Goal: Task Accomplishment & Management: Manage account settings

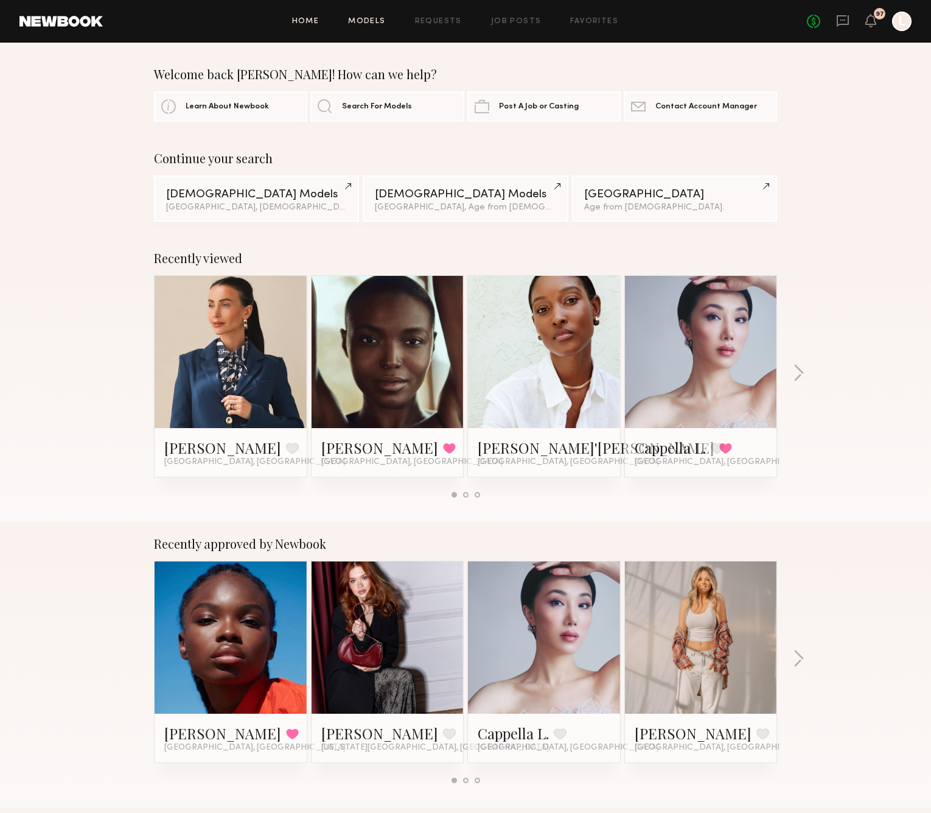
click at [380, 21] on link "Models" at bounding box center [366, 22] width 37 height 8
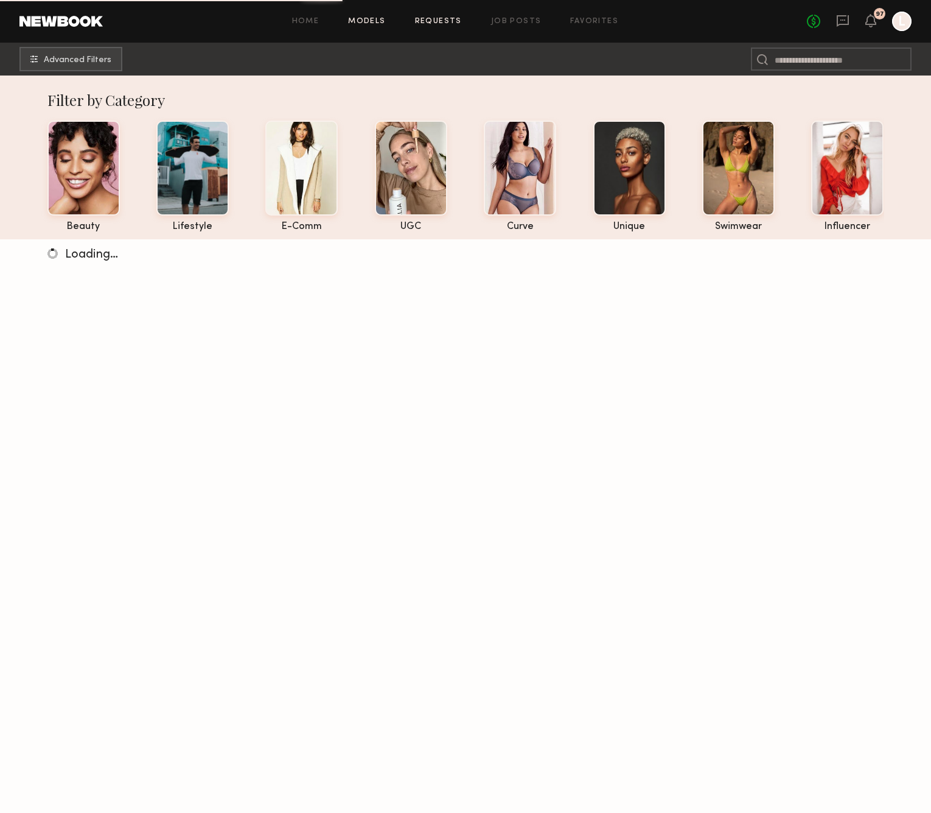
click at [438, 21] on link "Requests" at bounding box center [438, 22] width 47 height 8
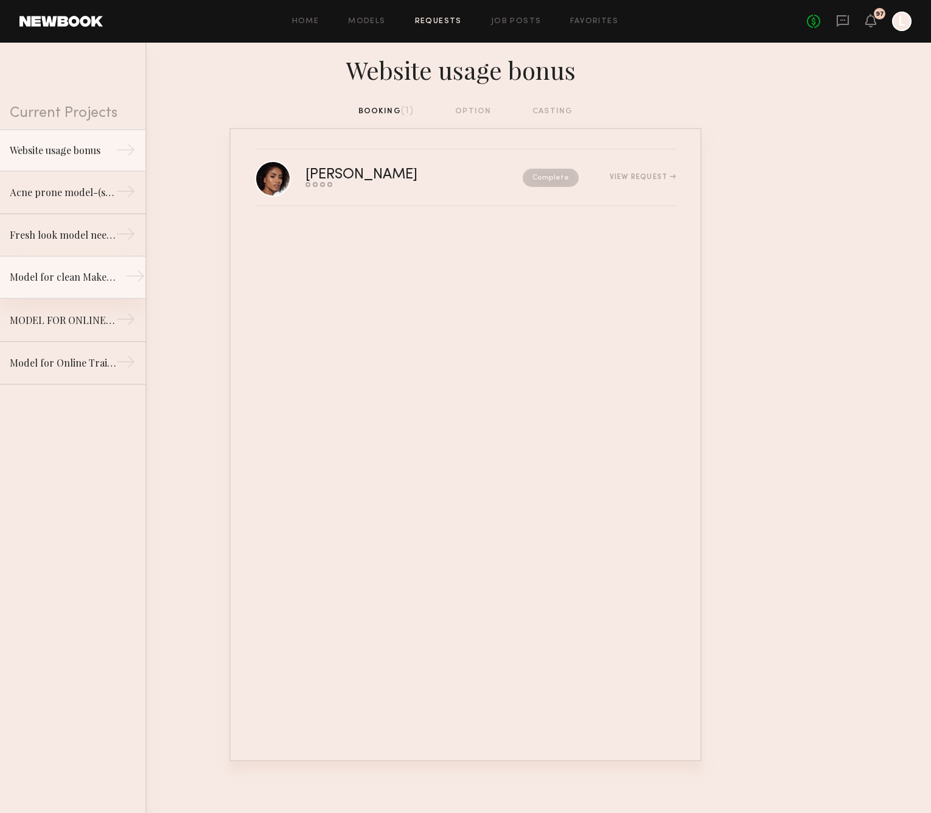
click at [55, 291] on link "Model for clean Makeup/Skincare line. Online training and social media content.…" at bounding box center [72, 277] width 145 height 43
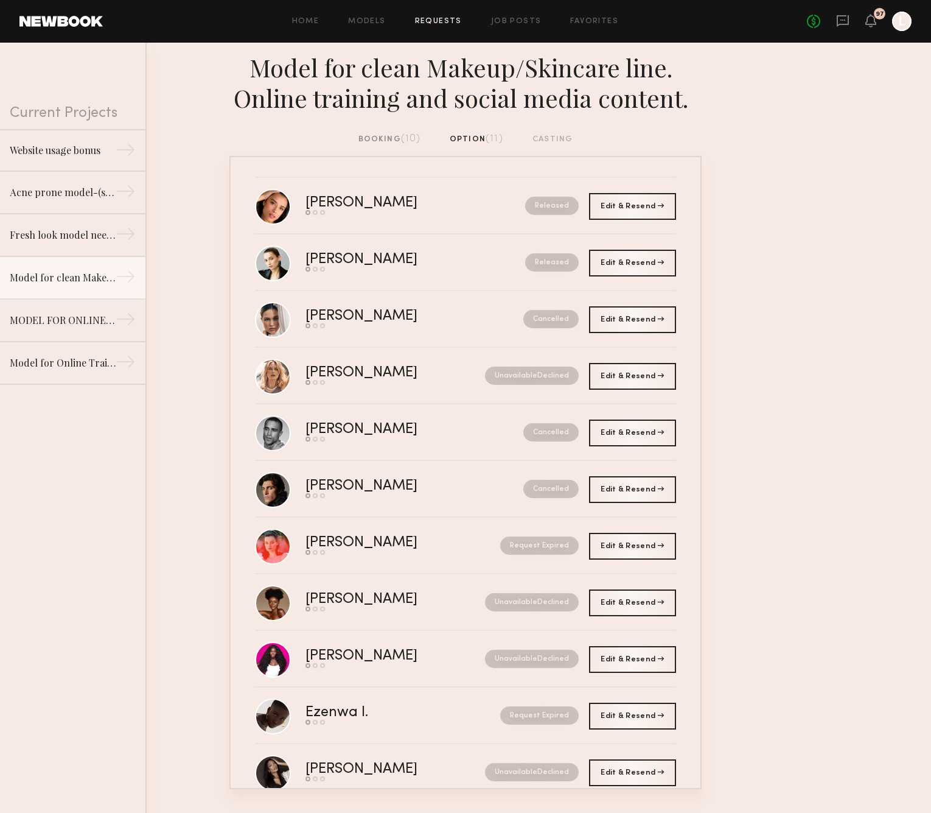
click at [370, 139] on div "booking (10)" at bounding box center [390, 139] width 62 height 13
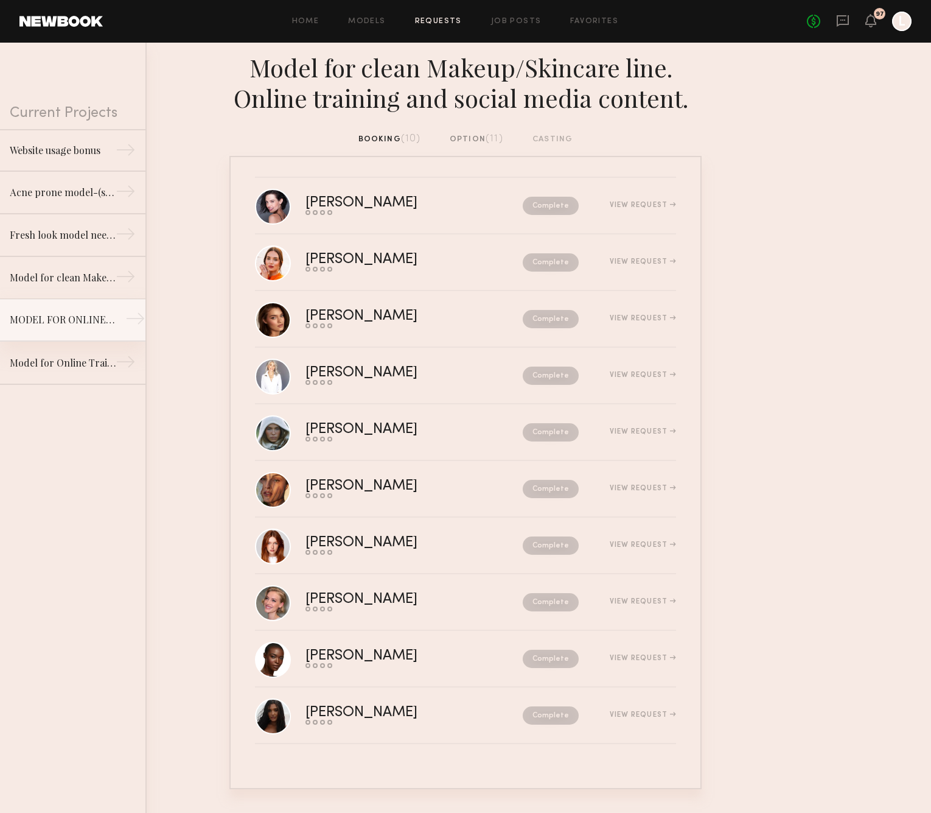
click at [101, 327] on link "MODEL FOR ONLINE TRAINING (CLEAN BEAUTY BRAND) →" at bounding box center [72, 320] width 145 height 43
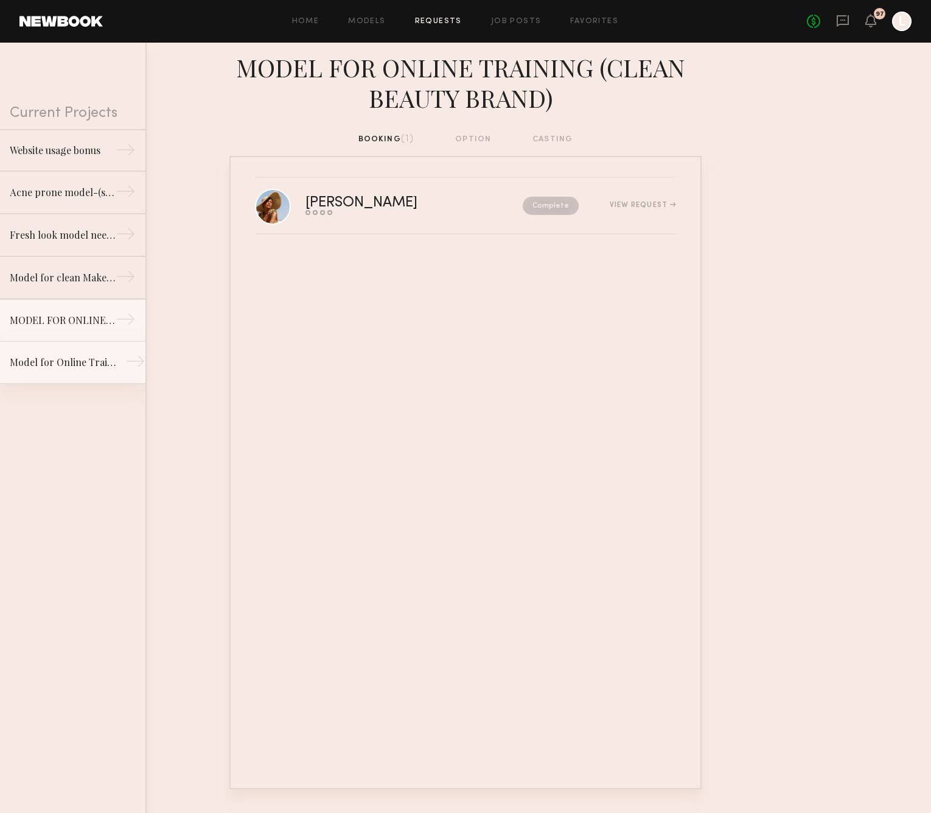
click at [88, 368] on div "Model for Online Training (Clean Beauty Brand)" at bounding box center [63, 362] width 106 height 15
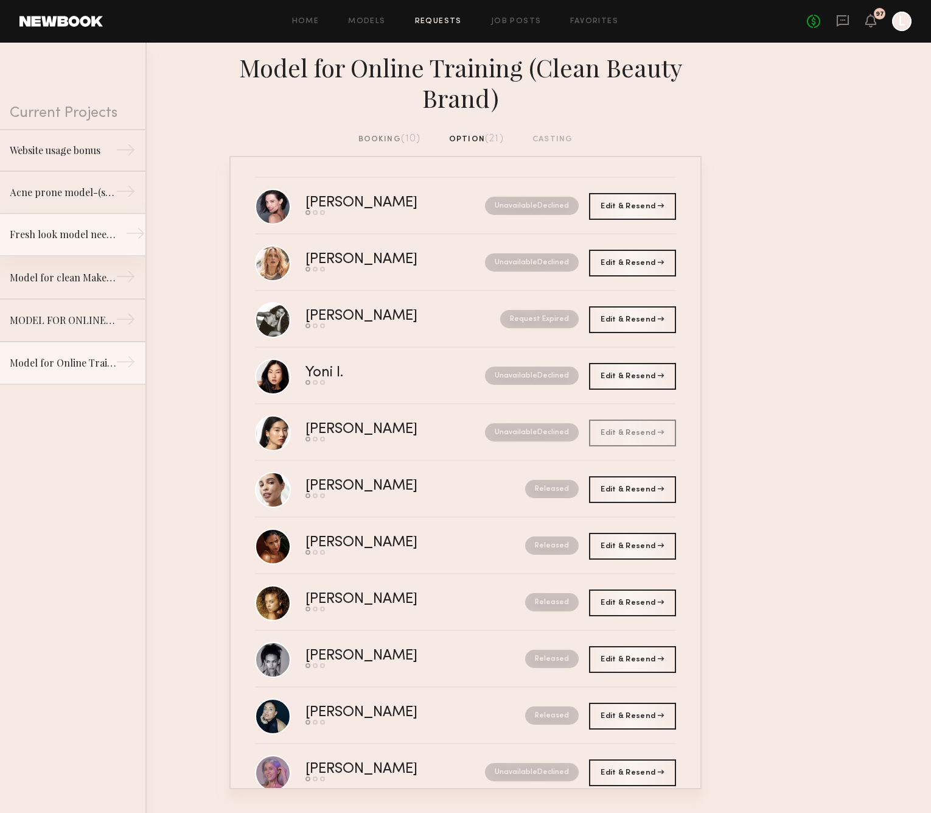
click at [69, 243] on link "Fresh look model needed for Clean Makeup/Skincare Brand. Usage: Online training…" at bounding box center [72, 235] width 145 height 43
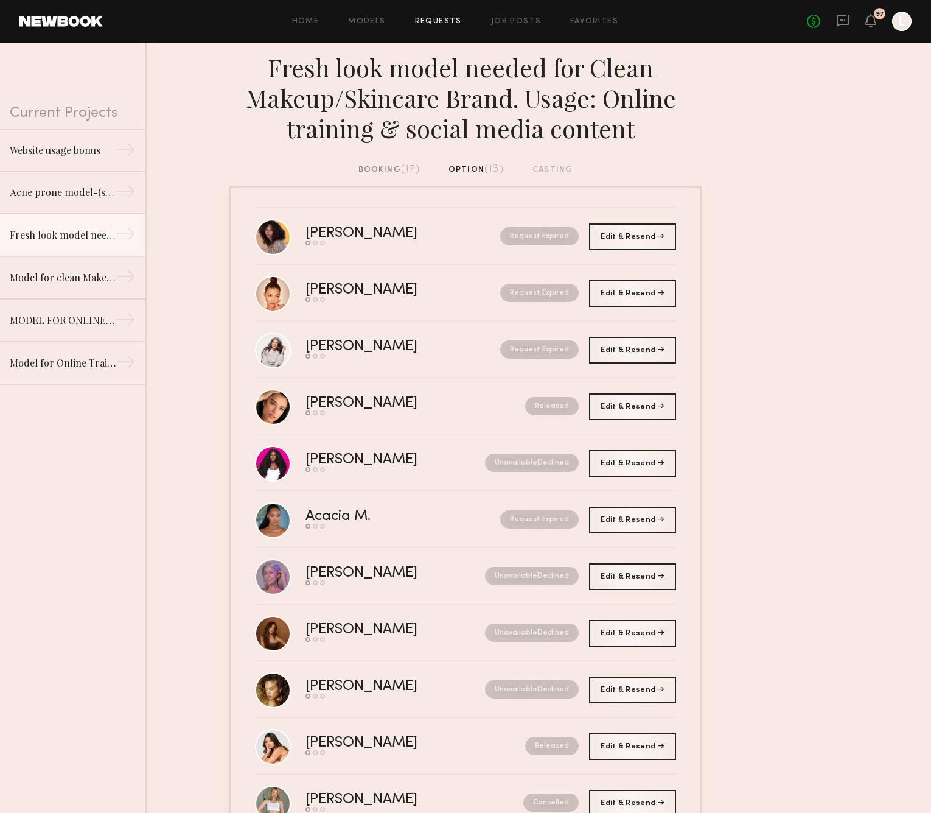
click at [388, 167] on div "booking (17)" at bounding box center [389, 169] width 61 height 13
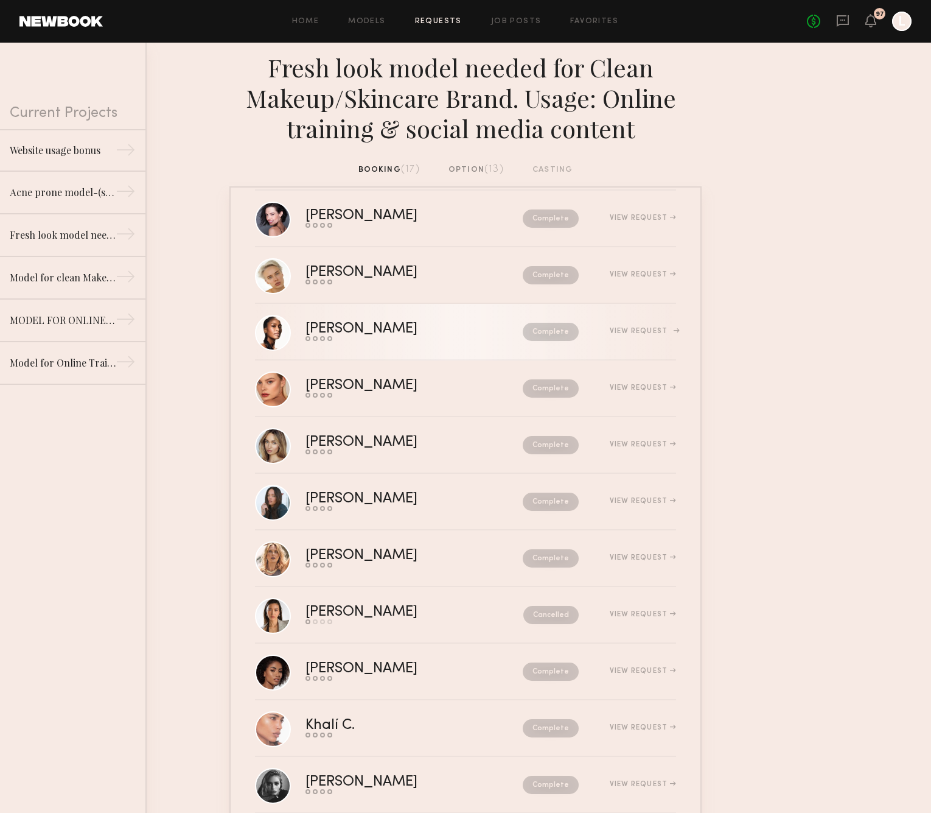
scroll to position [306, 0]
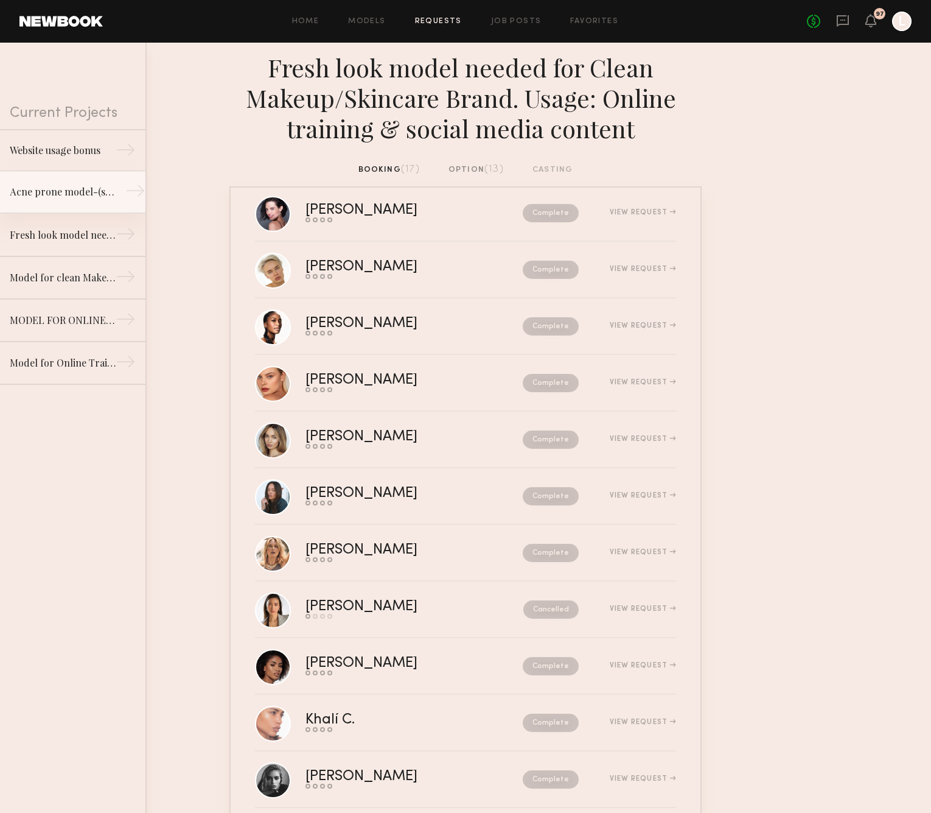
click at [79, 198] on div "Acne prone model-(slight acne or rosecea) for beauty job/clean beauty brand" at bounding box center [63, 191] width 106 height 15
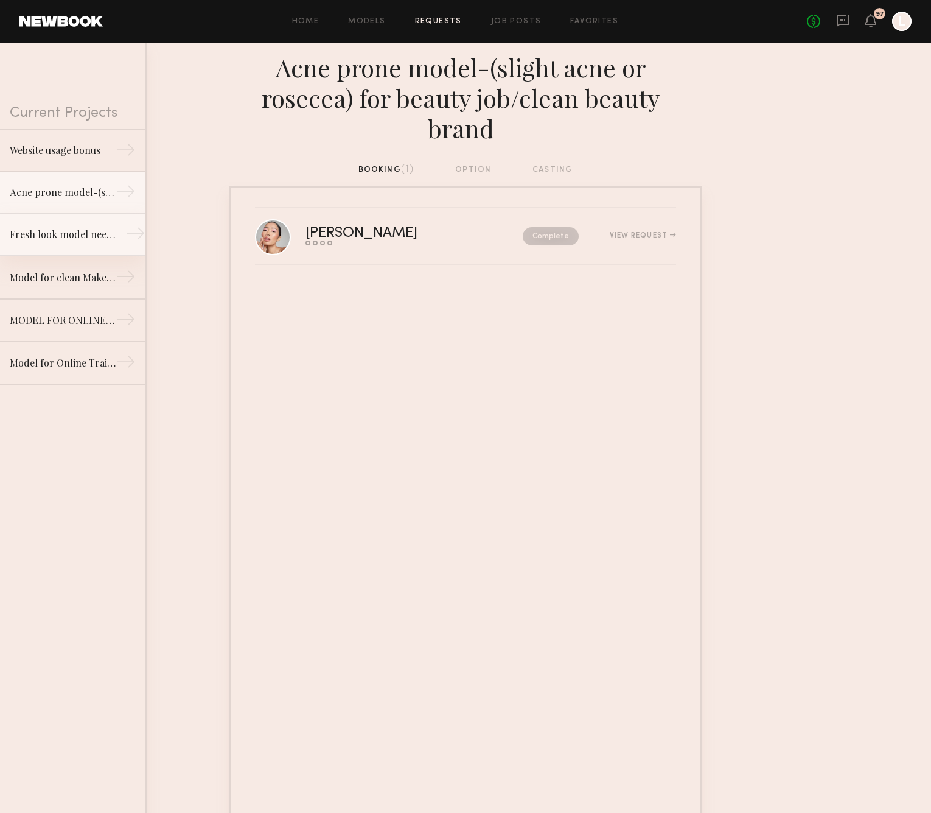
click at [95, 228] on div "Fresh look model needed for Clean Makeup/Skincare Brand. Usage: Online training…" at bounding box center [63, 234] width 106 height 15
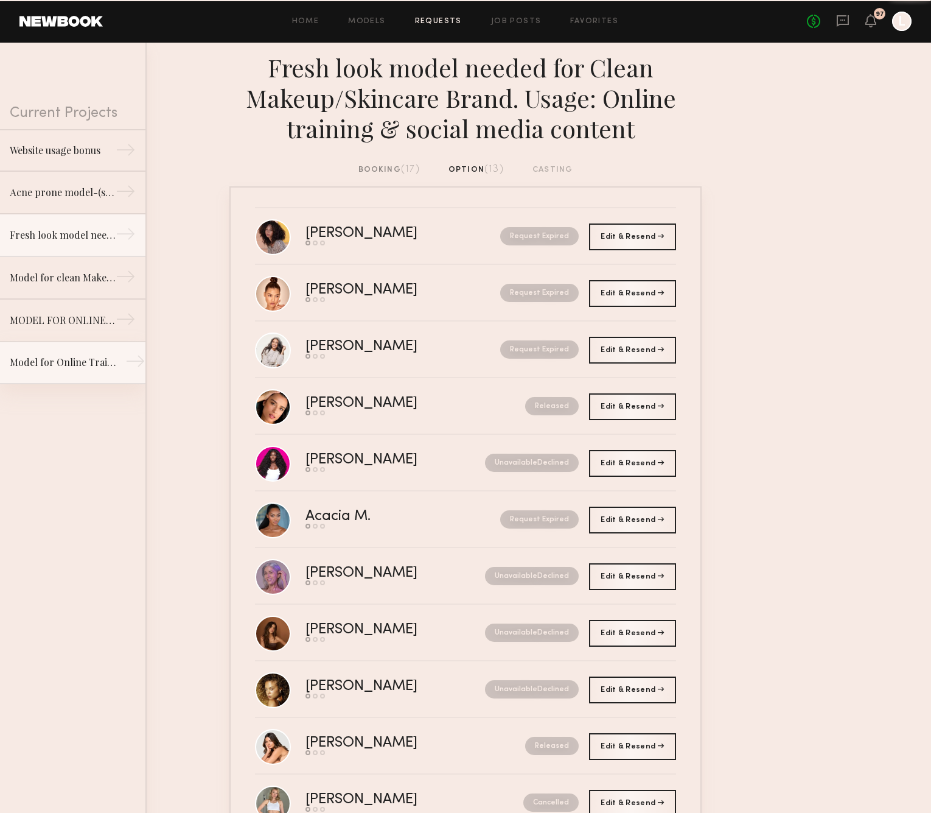
click at [42, 361] on div "Model for Online Training (Clean Beauty Brand)" at bounding box center [63, 362] width 106 height 15
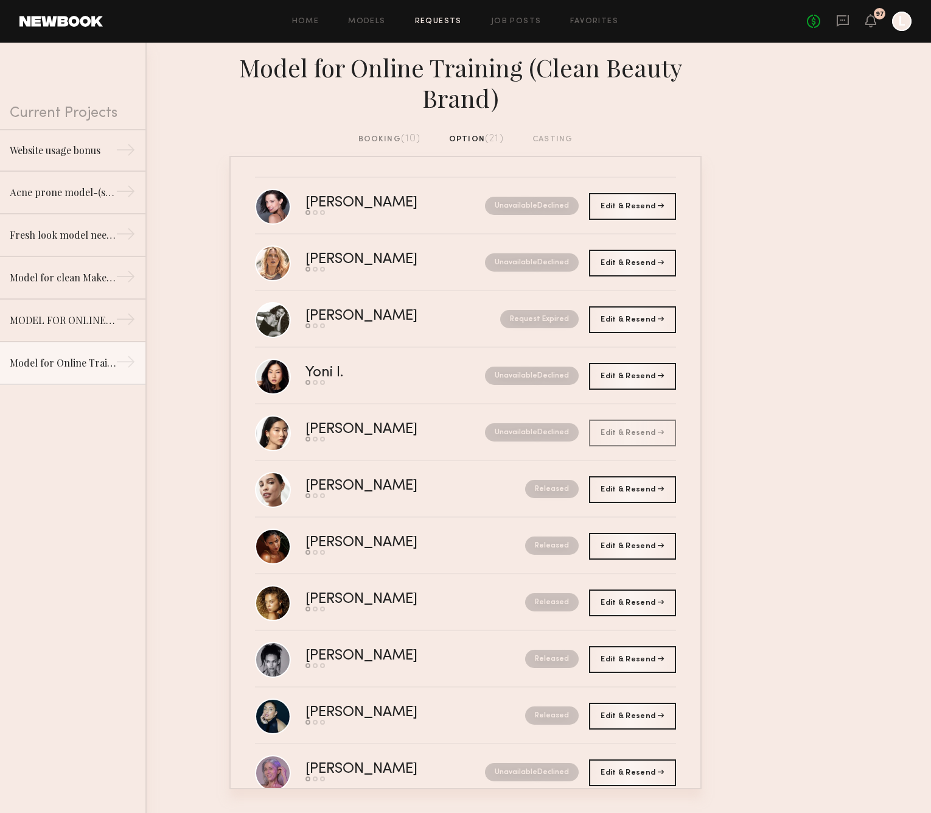
click at [372, 139] on div "booking (10)" at bounding box center [390, 139] width 62 height 13
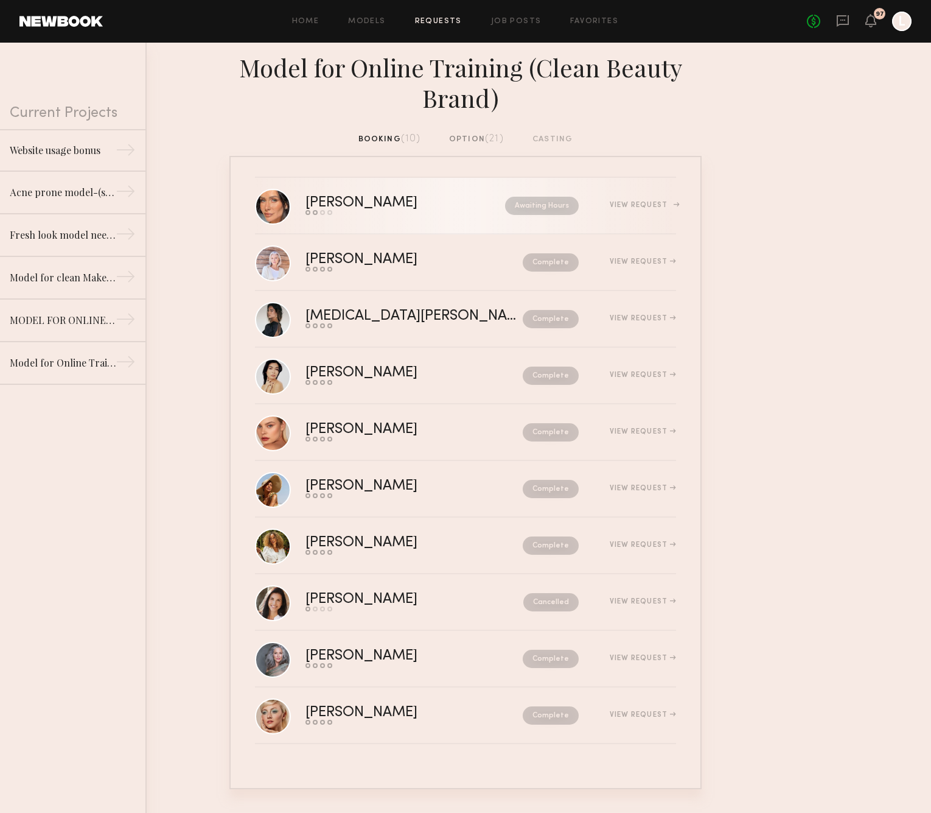
click at [377, 203] on div "[PERSON_NAME]" at bounding box center [384, 203] width 156 height 14
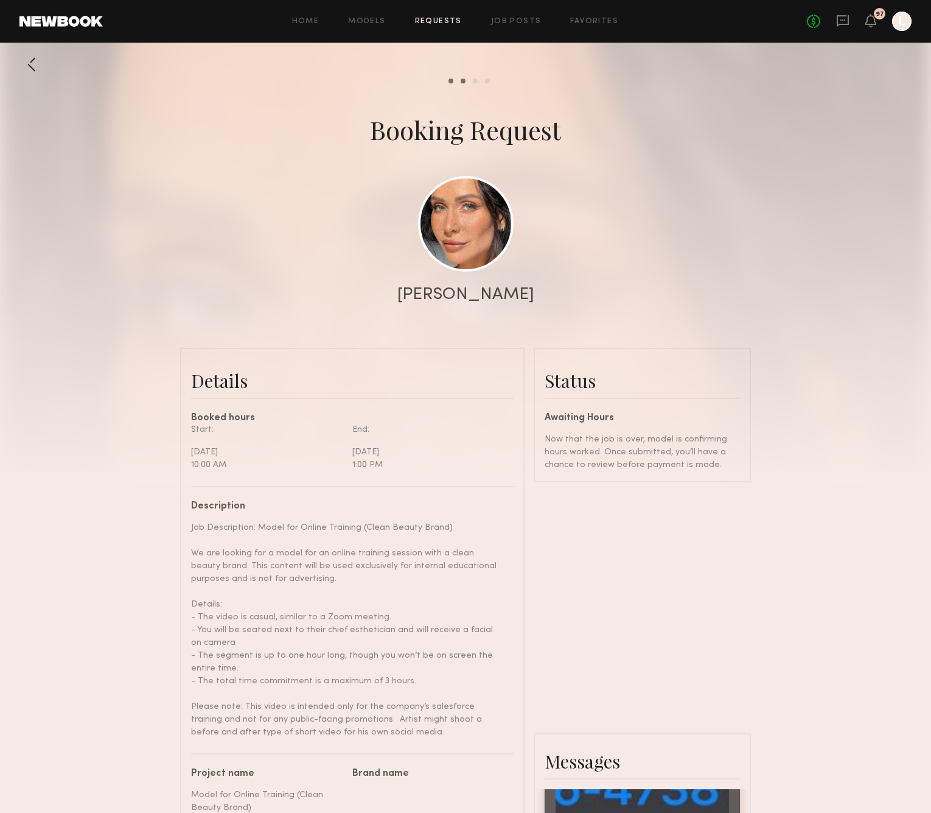
scroll to position [884, 0]
